Goal: Task Accomplishment & Management: Manage account settings

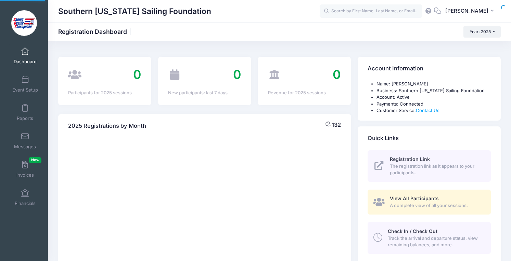
select select
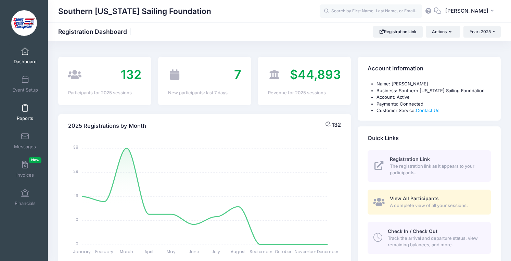
click at [25, 108] on span at bounding box center [25, 109] width 0 height 8
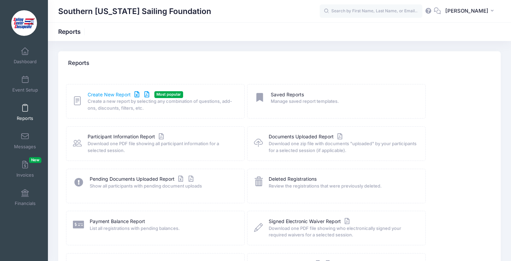
click at [104, 91] on link "Create New Report" at bounding box center [120, 94] width 64 height 7
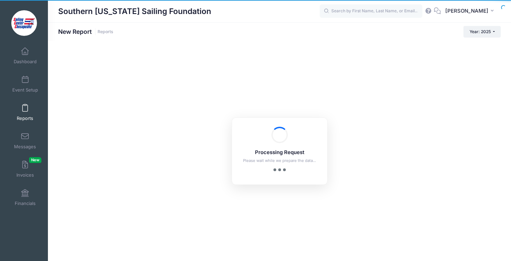
checkbox input "true"
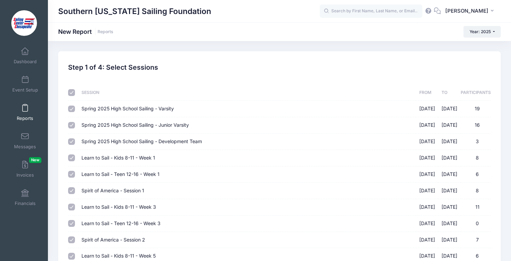
click at [72, 91] on input "checkbox" at bounding box center [71, 92] width 7 height 7
checkbox input "false"
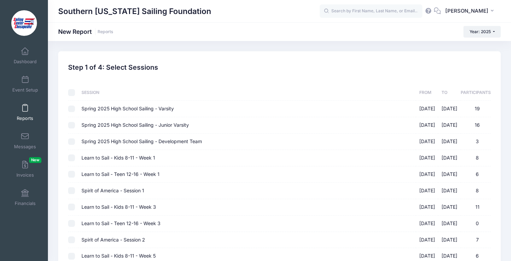
checkbox input "false"
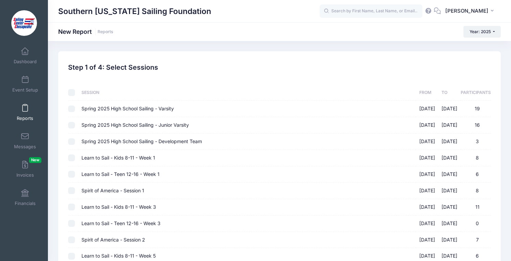
checkbox input "false"
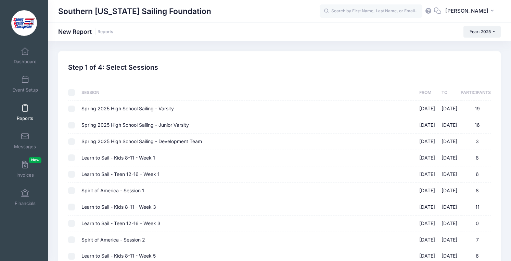
checkbox input "false"
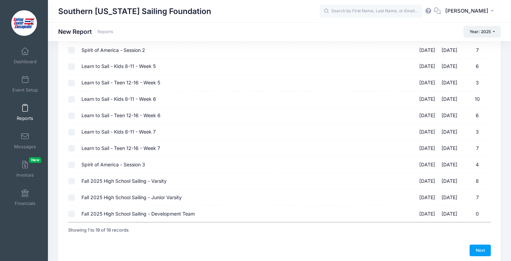
scroll to position [220, 0]
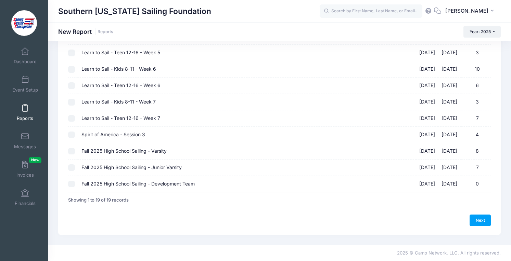
click at [70, 183] on input "Fall 2025 High School Sailing - Development Team 09/08/2025 - 10/30/2025 0" at bounding box center [71, 184] width 7 height 7
checkbox input "true"
click at [71, 169] on input "Fall 2025 High School Sailing - Junior Varsity 09/04/2025 - 10/31/2025 7" at bounding box center [71, 168] width 7 height 7
checkbox input "true"
click at [72, 143] on td at bounding box center [73, 135] width 10 height 16
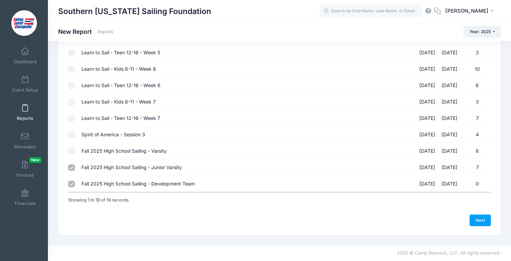
click at [72, 151] on input "Fall 2025 High School Sailing - Varsity 09/02/2025 - 10/31/2025 8" at bounding box center [71, 151] width 7 height 7
checkbox input "true"
click at [483, 219] on link "Next" at bounding box center [480, 221] width 21 height 12
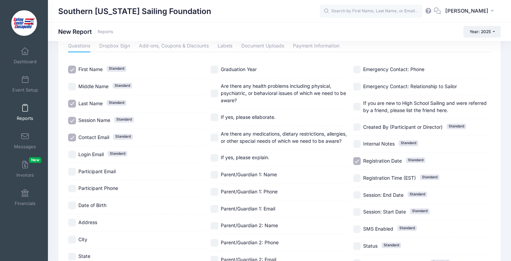
scroll to position [36, 0]
click at [265, 176] on span "Parent/Guardian 1: Name" at bounding box center [249, 174] width 56 height 6
checkbox input "true"
click at [265, 195] on label "Parent/Guardian 1: Phone" at bounding box center [279, 192] width 138 height 8
checkbox input "true"
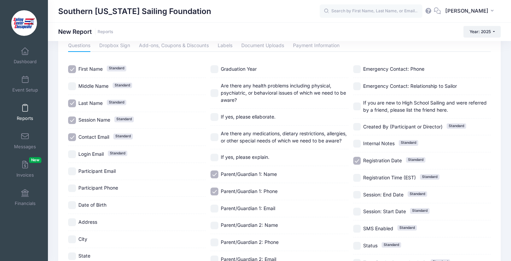
click at [262, 212] on span "Parent/Guardian 1: Email" at bounding box center [248, 208] width 54 height 7
checkbox input "true"
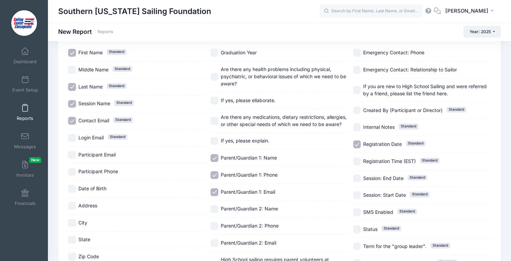
scroll to position [54, 0]
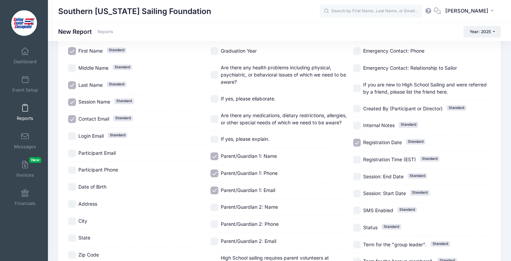
click at [262, 212] on div "Parent/Guardian 2: Name" at bounding box center [279, 208] width 138 height 17
checkbox input "true"
click at [262, 226] on span "Parent/Guardian 2: Phone" at bounding box center [250, 224] width 58 height 6
checkbox input "true"
click at [262, 234] on div "Parent/Guardian 2: Email" at bounding box center [279, 241] width 138 height 17
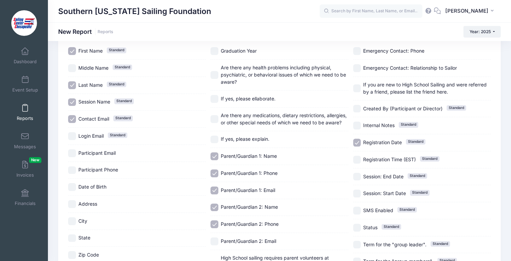
checkbox input "true"
click at [110, 155] on span "Participant Email" at bounding box center [96, 153] width 37 height 6
checkbox input "true"
click at [110, 169] on span "Participant Phone" at bounding box center [98, 170] width 40 height 6
checkbox input "true"
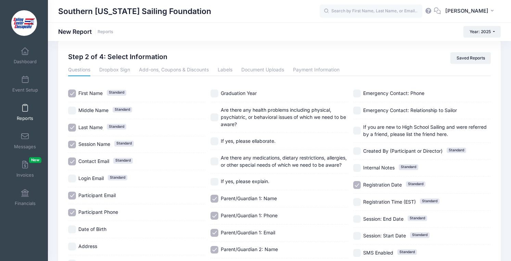
scroll to position [7, 0]
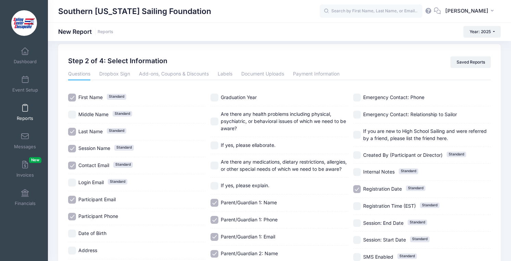
click at [256, 97] on span "Graduation Year" at bounding box center [239, 97] width 36 height 6
checkbox input "true"
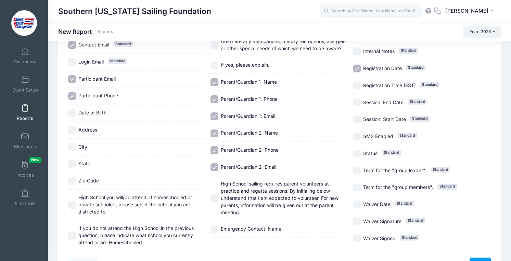
scroll to position [129, 0]
click at [146, 201] on span "High School you will/do attend. If homeschooled or private schooled, please sel…" at bounding box center [141, 205] width 127 height 22
checkbox input "true"
click at [146, 231] on span "If you do not attend the High School in the previous question, please indicate …" at bounding box center [135, 235] width 115 height 20
checkbox input "true"
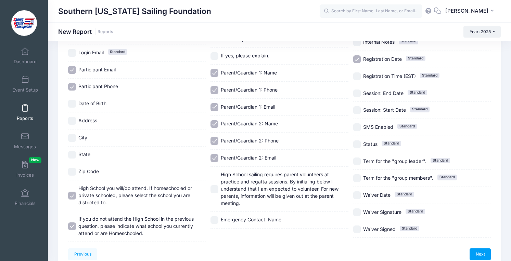
scroll to position [171, 0]
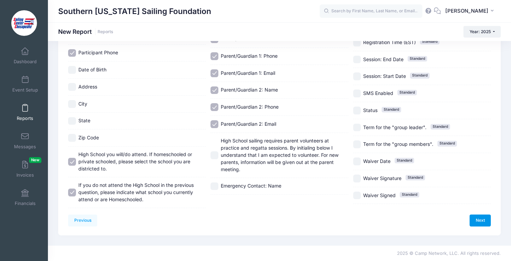
click at [480, 222] on link "Next" at bounding box center [480, 221] width 21 height 12
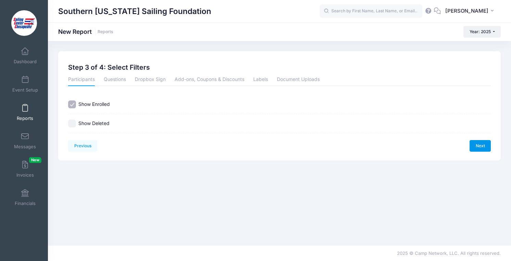
click at [478, 149] on link "Next" at bounding box center [480, 146] width 21 height 12
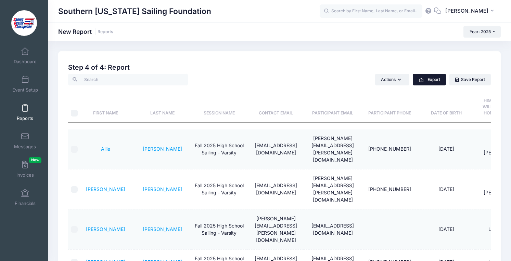
click at [435, 74] on button "Export" at bounding box center [429, 80] width 33 height 12
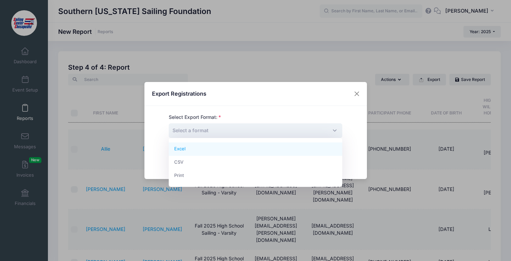
click at [322, 126] on span "Select a format" at bounding box center [256, 131] width 174 height 15
select select "excel"
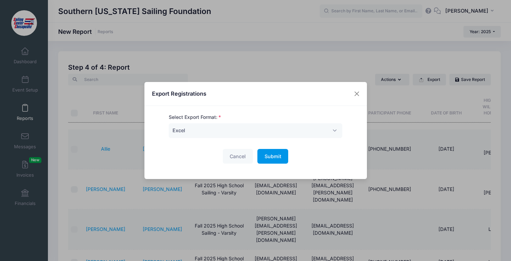
click at [265, 155] on span "Submit" at bounding box center [273, 157] width 17 height 6
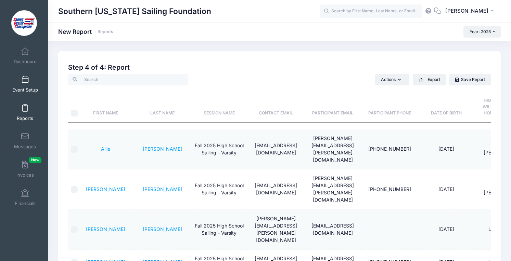
click at [23, 90] on span "Event Setup" at bounding box center [25, 90] width 26 height 6
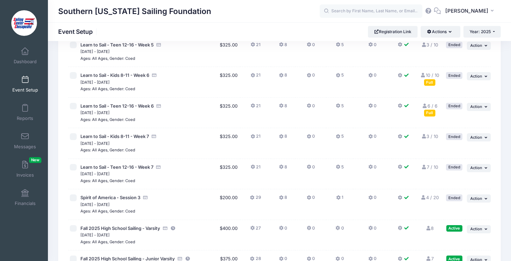
scroll to position [460, 0]
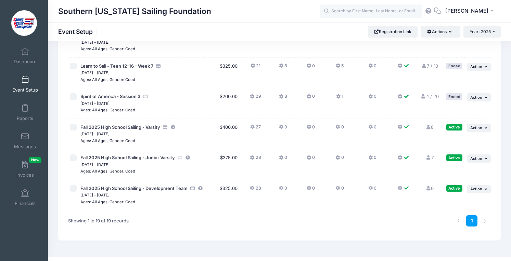
click at [105, 131] on span "[DATE] - [DATE]" at bounding box center [147, 134] width 135 height 7
click at [154, 128] on span "Fall 2025 High School Sailing - Varsity" at bounding box center [120, 127] width 80 height 5
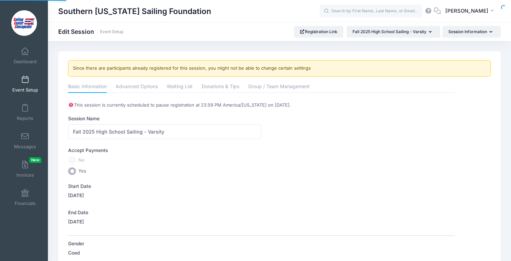
select select "0"
click at [133, 82] on link "Advanced Options" at bounding box center [137, 87] width 42 height 12
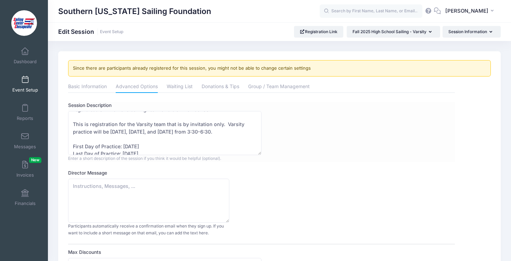
scroll to position [59, 0]
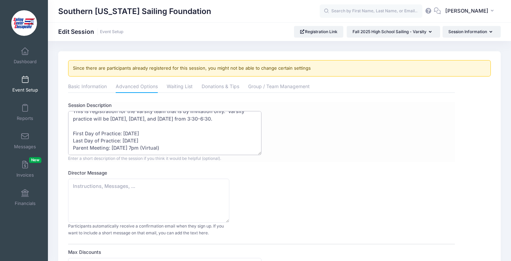
click at [141, 147] on textarea "Our high school sailing program allows students from schools throughout St. Mar…" at bounding box center [164, 133] width 193 height 44
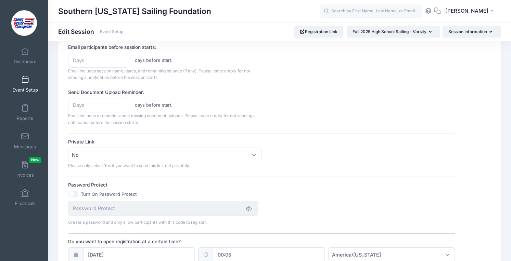
scroll to position [502, 0]
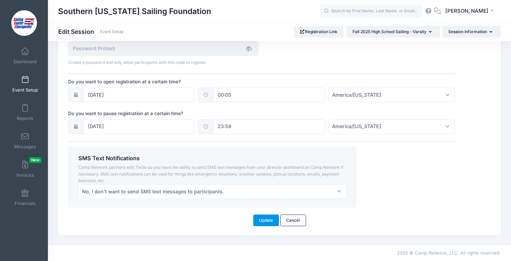
type textarea "Our high school sailing program allows students from schools throughout St. Mar…"
click at [262, 225] on button "Update" at bounding box center [266, 221] width 26 height 12
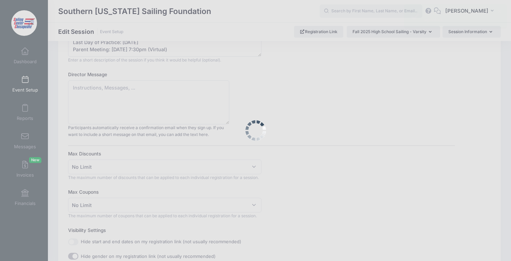
scroll to position [0, 0]
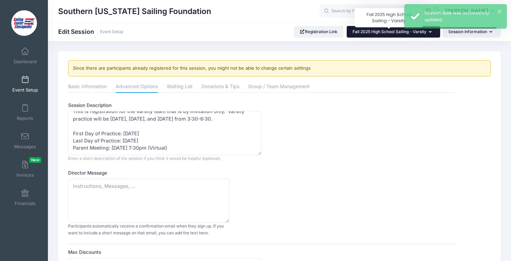
click at [384, 34] on span "Fall 2025 High School Sailing - Varsity" at bounding box center [389, 31] width 74 height 5
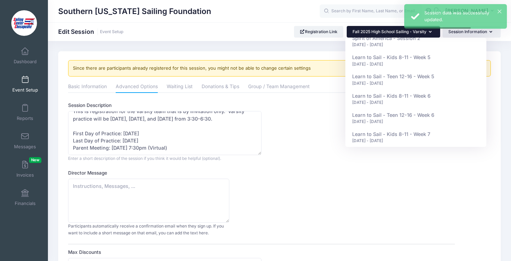
scroll to position [265, 0]
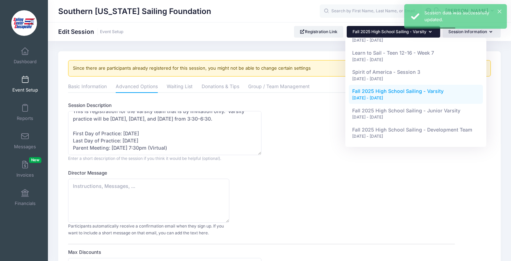
click at [385, 117] on div "[DATE] - [DATE]" at bounding box center [416, 117] width 128 height 6
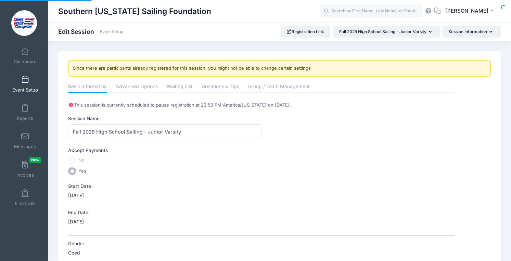
select select "0"
click at [151, 82] on link "Advanced Options" at bounding box center [137, 87] width 42 height 12
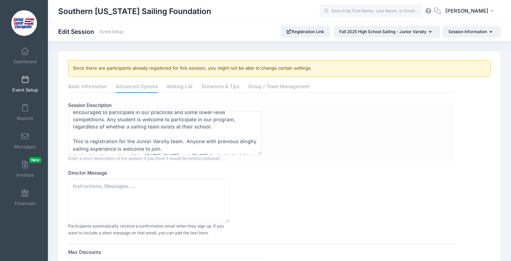
scroll to position [73, 0]
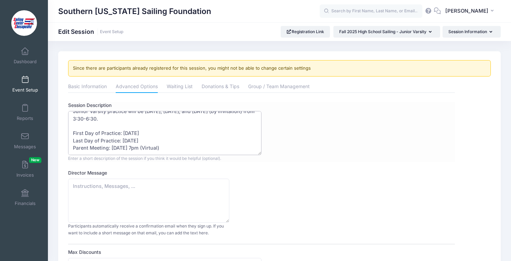
click at [140, 148] on textarea "Our high school sailing program allows students from schools throughout St. Mar…" at bounding box center [164, 133] width 193 height 44
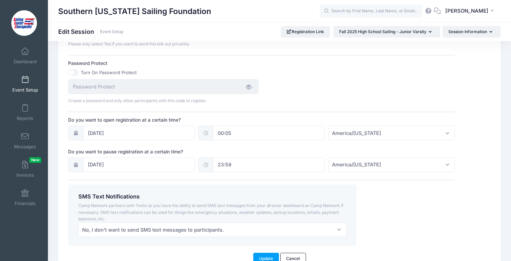
scroll to position [502, 0]
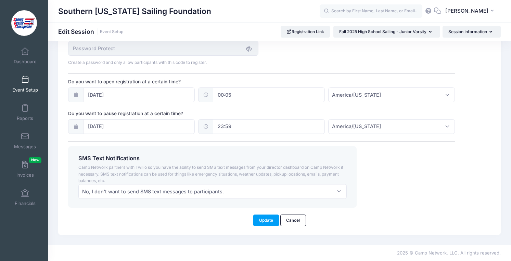
type textarea "Our high school sailing program allows students from schools throughout St. Mar…"
click at [260, 213] on div "Update Cancel" at bounding box center [279, 217] width 429 height 18
click at [260, 216] on button "Update" at bounding box center [266, 221] width 26 height 12
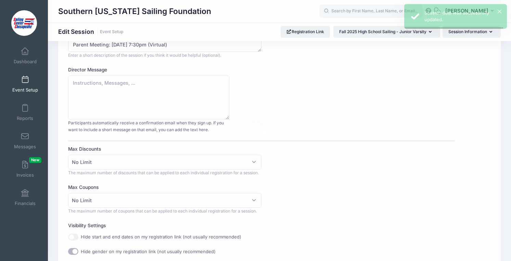
scroll to position [0, 0]
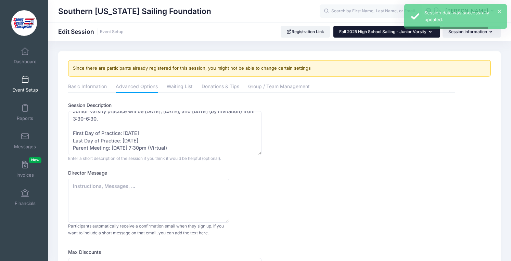
click at [393, 34] on button "Fall 2025 High School Sailing - Junior Varsity" at bounding box center [386, 32] width 107 height 12
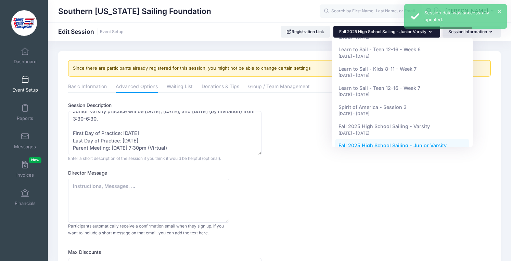
scroll to position [265, 0]
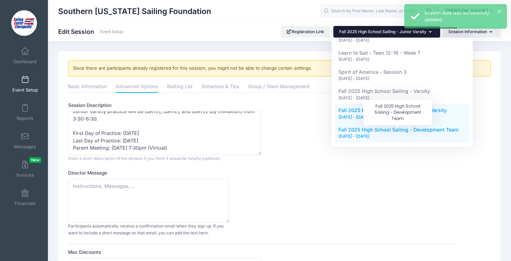
click at [386, 131] on span "Fall 2025 High School Sailing - Development Team" at bounding box center [398, 130] width 120 height 6
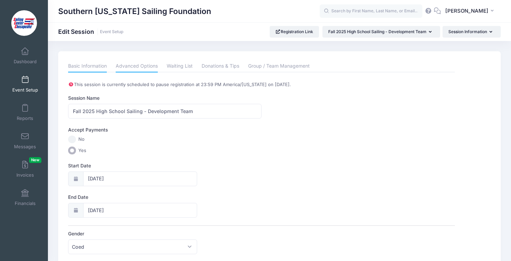
click at [142, 69] on link "Advanced Options" at bounding box center [137, 66] width 42 height 12
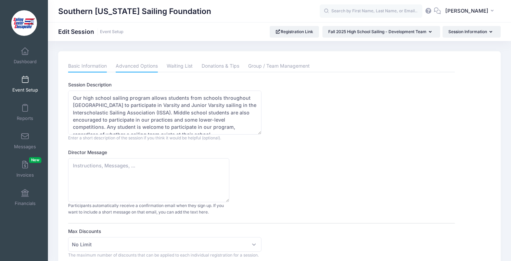
click at [101, 68] on link "Basic Information" at bounding box center [87, 66] width 39 height 12
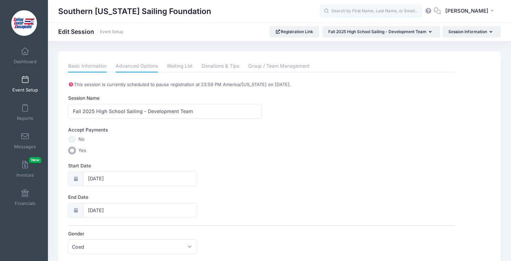
click at [126, 68] on link "Advanced Options" at bounding box center [137, 66] width 42 height 12
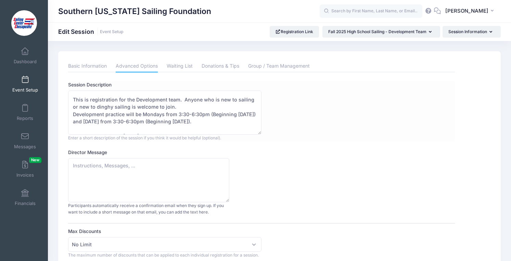
scroll to position [73, 0]
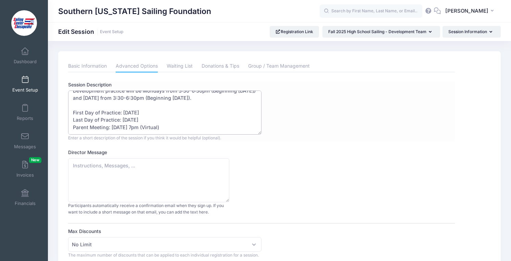
click at [141, 126] on textarea "Our high school sailing program allows students from schools throughout [GEOGRA…" at bounding box center [164, 113] width 193 height 44
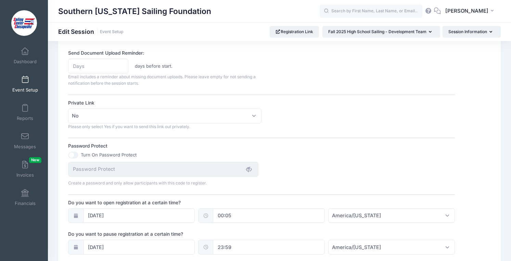
scroll to position [482, 0]
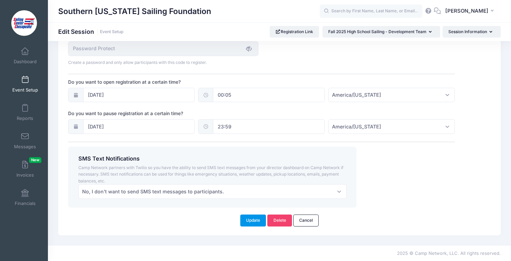
type textarea "Our high school sailing program allows students from schools throughout [GEOGRA…"
click at [252, 219] on button "Update" at bounding box center [253, 221] width 26 height 12
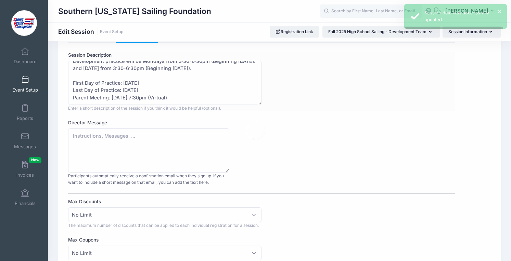
scroll to position [0, 0]
